Goal: Find contact information: Find contact information

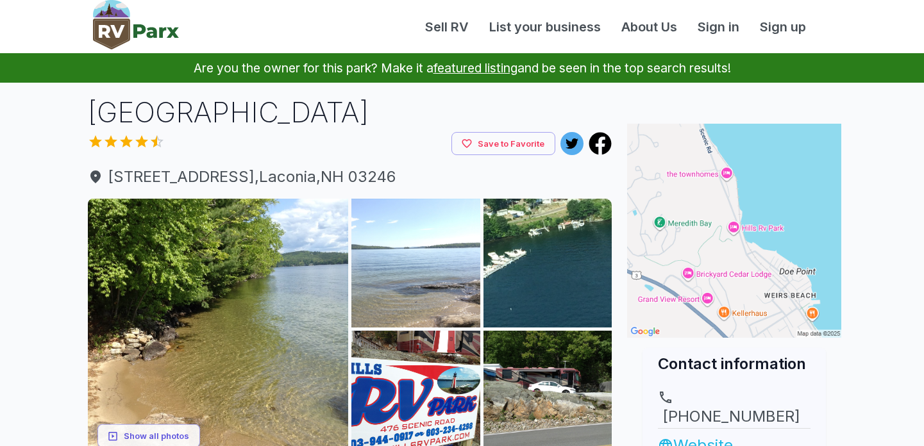
click at [707, 434] on link "Website" at bounding box center [734, 445] width 153 height 23
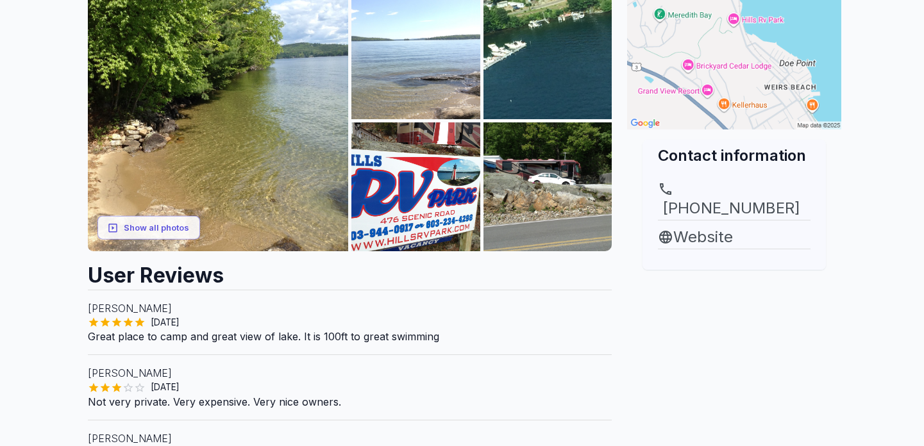
scroll to position [218, 0]
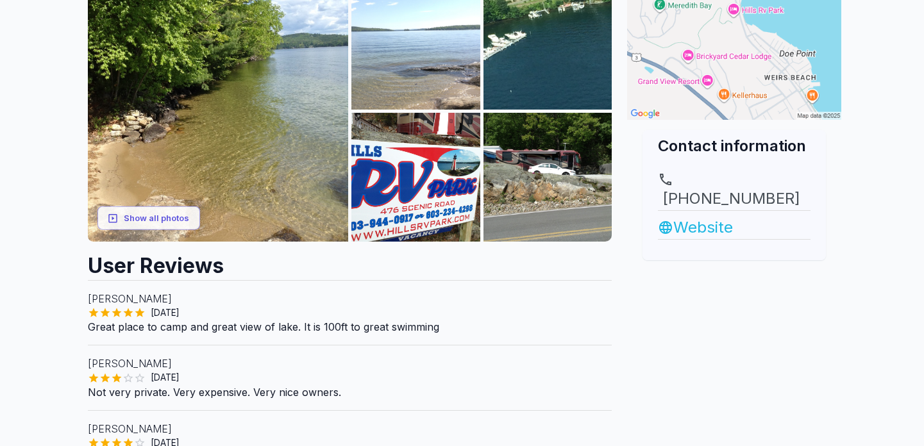
click at [700, 216] on link "Website" at bounding box center [734, 227] width 153 height 23
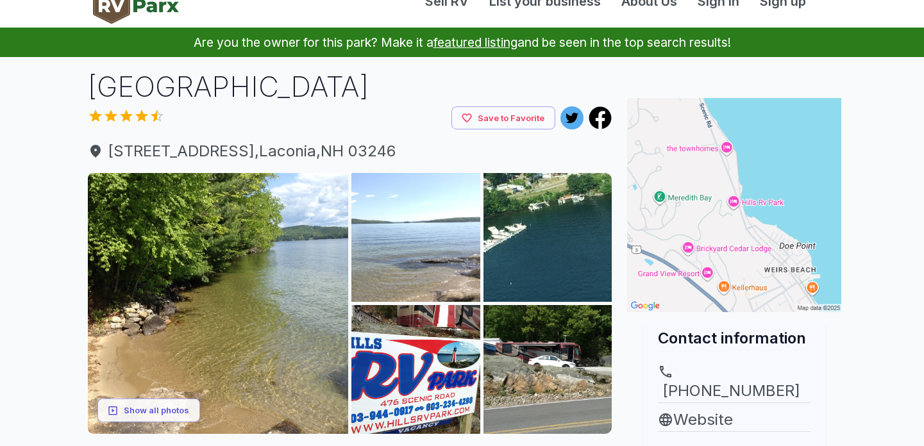
scroll to position [15, 0]
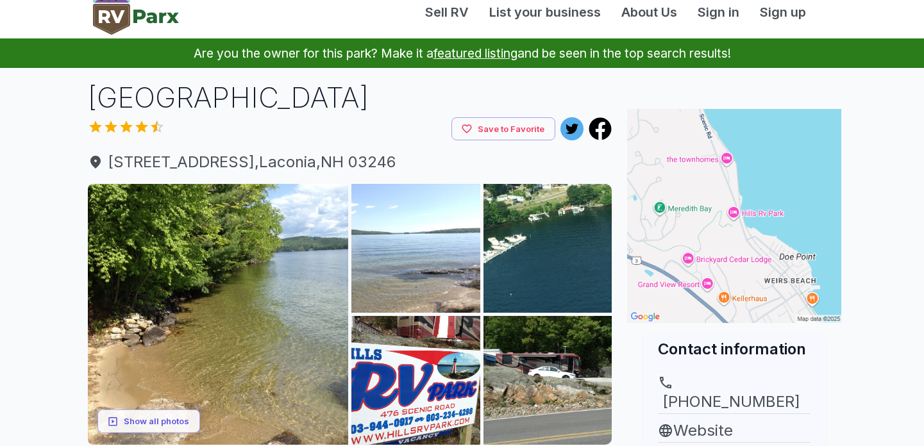
click at [205, 106] on h1 "[GEOGRAPHIC_DATA]" at bounding box center [350, 97] width 525 height 39
click at [303, 162] on span "[STREET_ADDRESS]" at bounding box center [350, 162] width 525 height 23
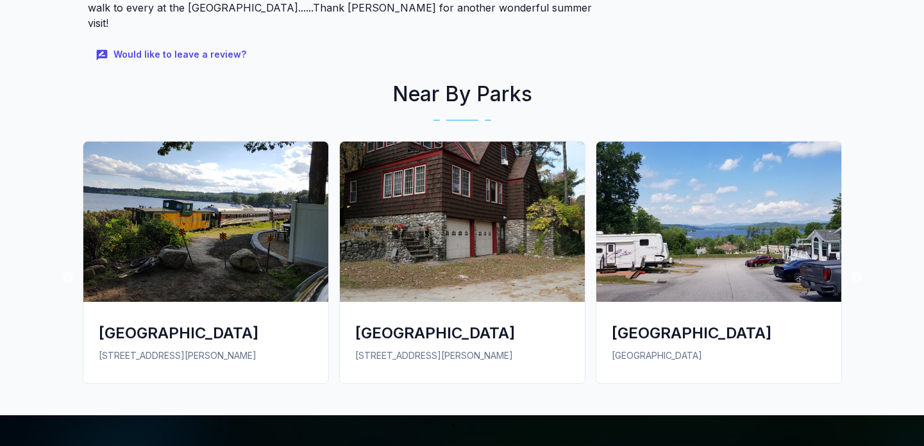
scroll to position [734, 0]
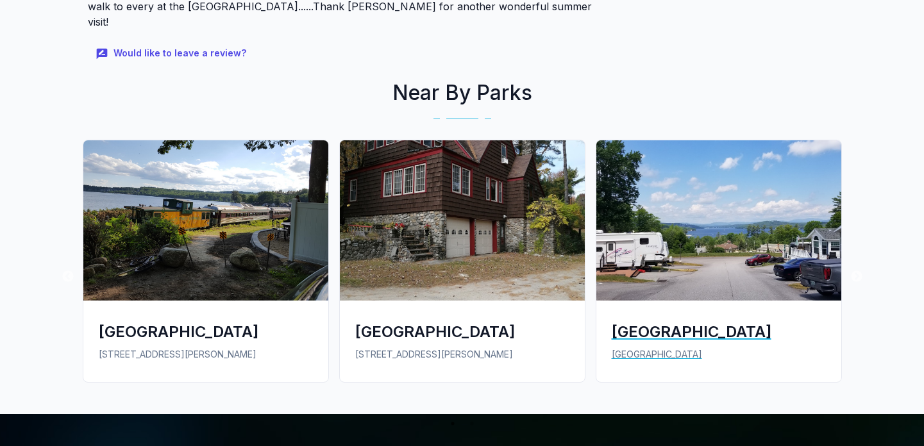
click at [686, 321] on div "[GEOGRAPHIC_DATA]" at bounding box center [719, 331] width 214 height 21
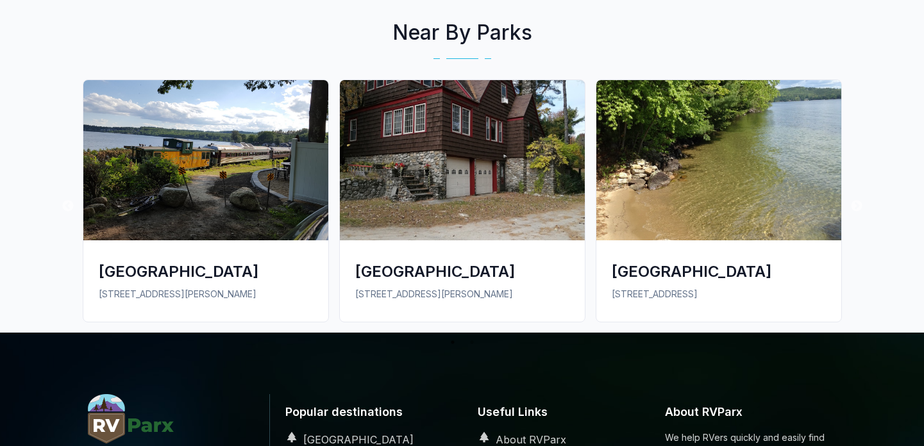
scroll to position [791, 0]
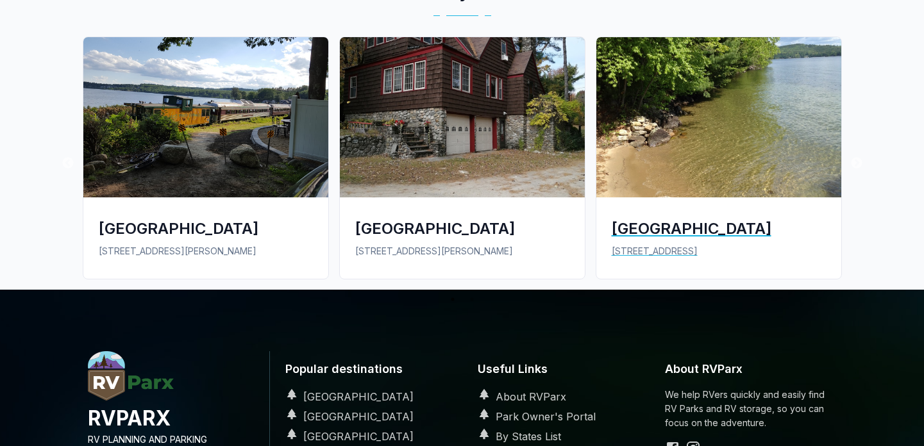
click at [672, 229] on div "[GEOGRAPHIC_DATA]" at bounding box center [719, 228] width 214 height 21
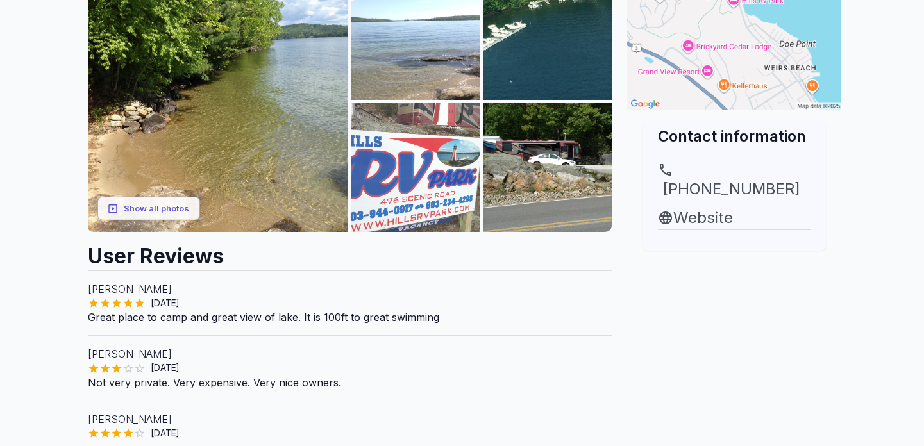
scroll to position [228, 0]
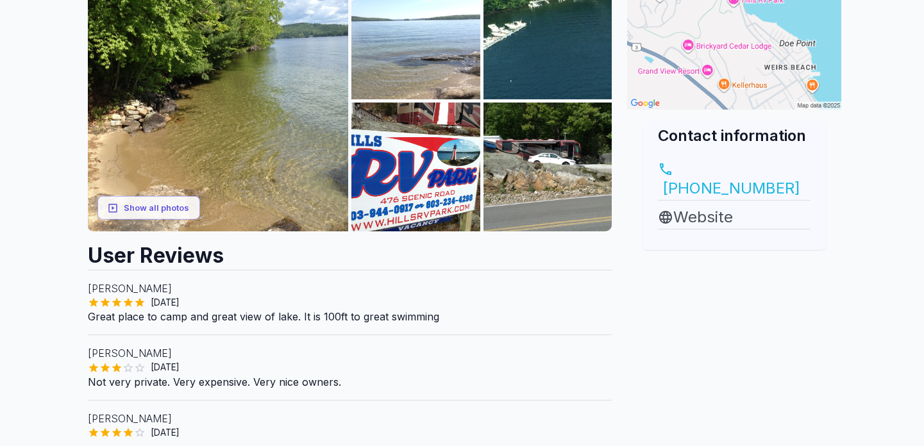
click at [705, 173] on link "(603) 234-4298" at bounding box center [734, 181] width 153 height 38
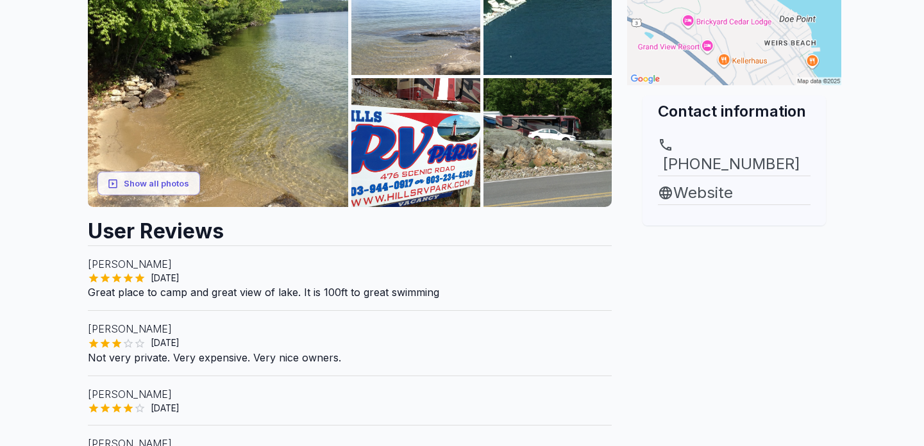
scroll to position [256, 0]
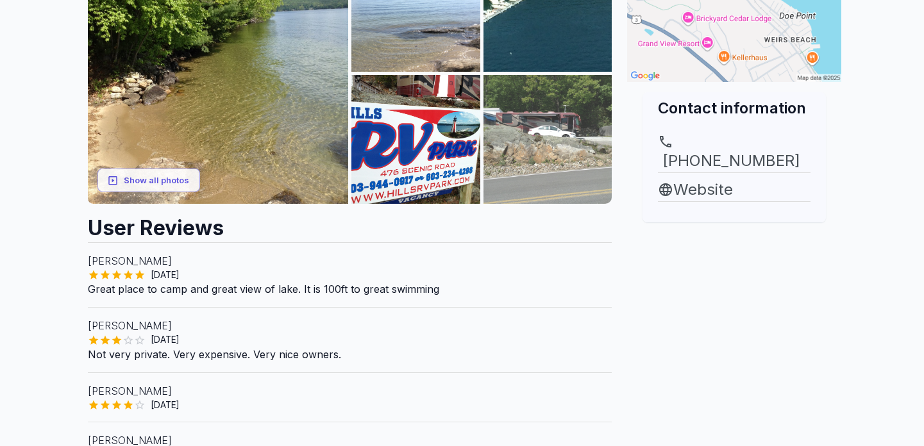
click at [534, 173] on img at bounding box center [548, 139] width 129 height 129
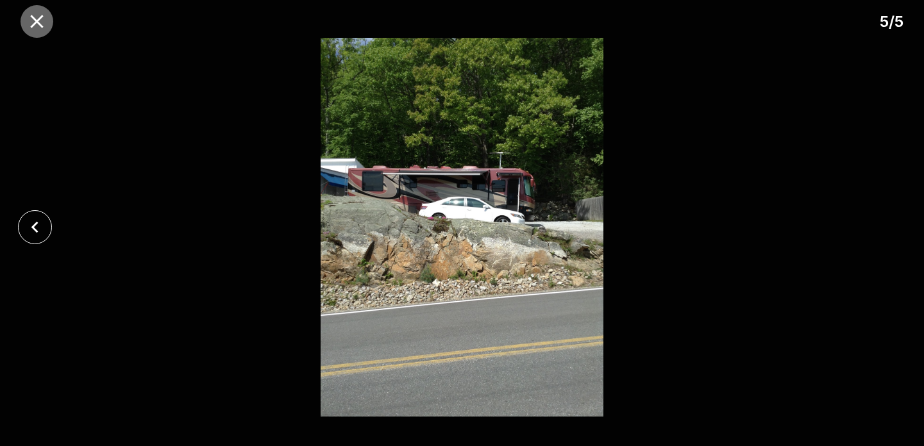
click at [34, 18] on icon "close" at bounding box center [36, 21] width 13 height 13
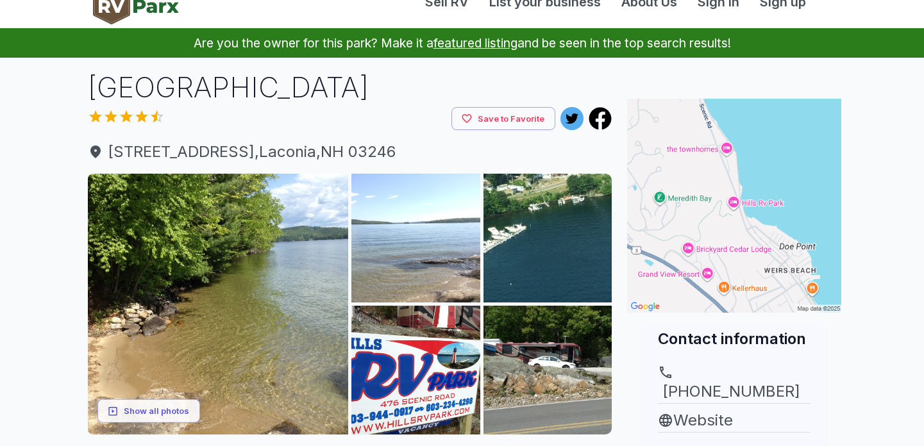
scroll to position [22, 0]
